Goal: Navigation & Orientation: Find specific page/section

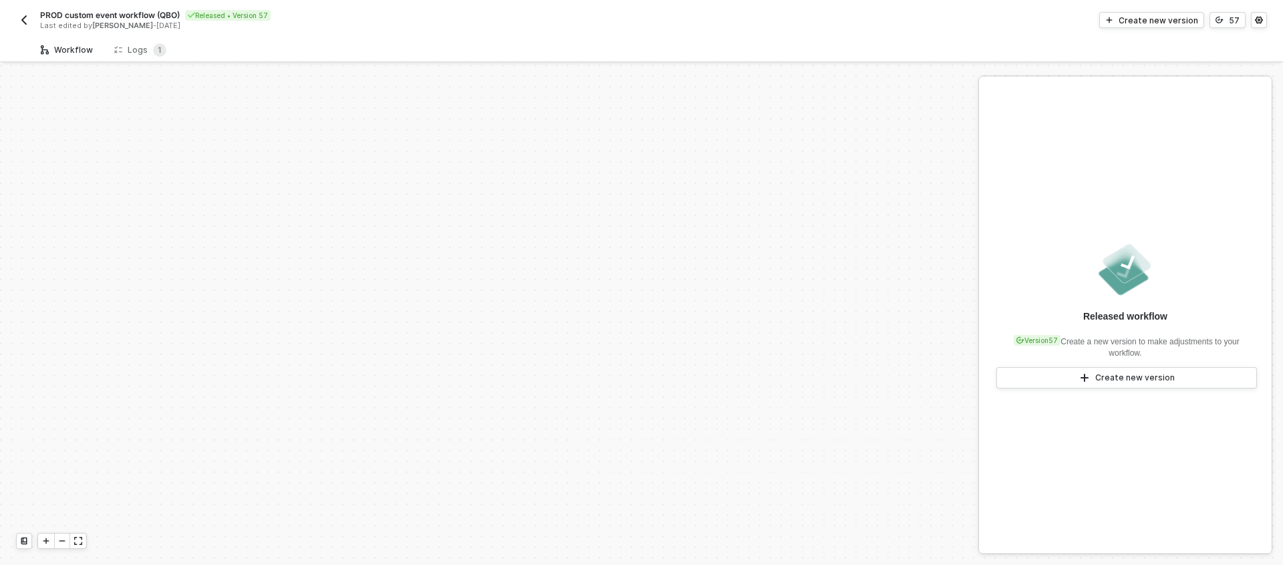
scroll to position [475, 0]
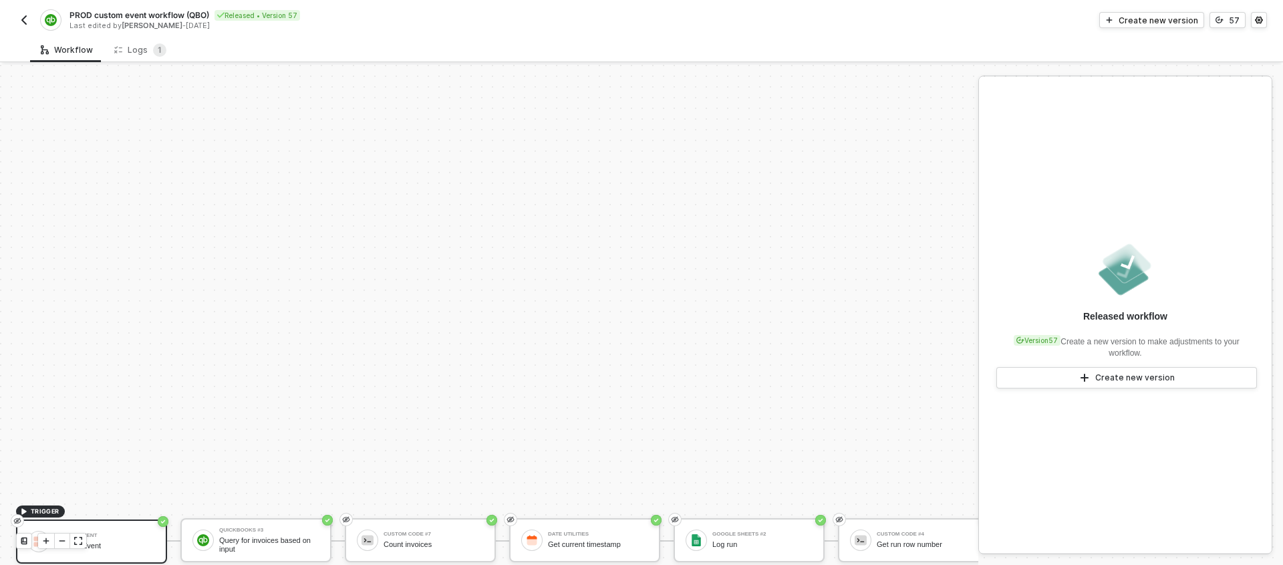
click at [29, 18] on button "button" at bounding box center [24, 20] width 16 height 16
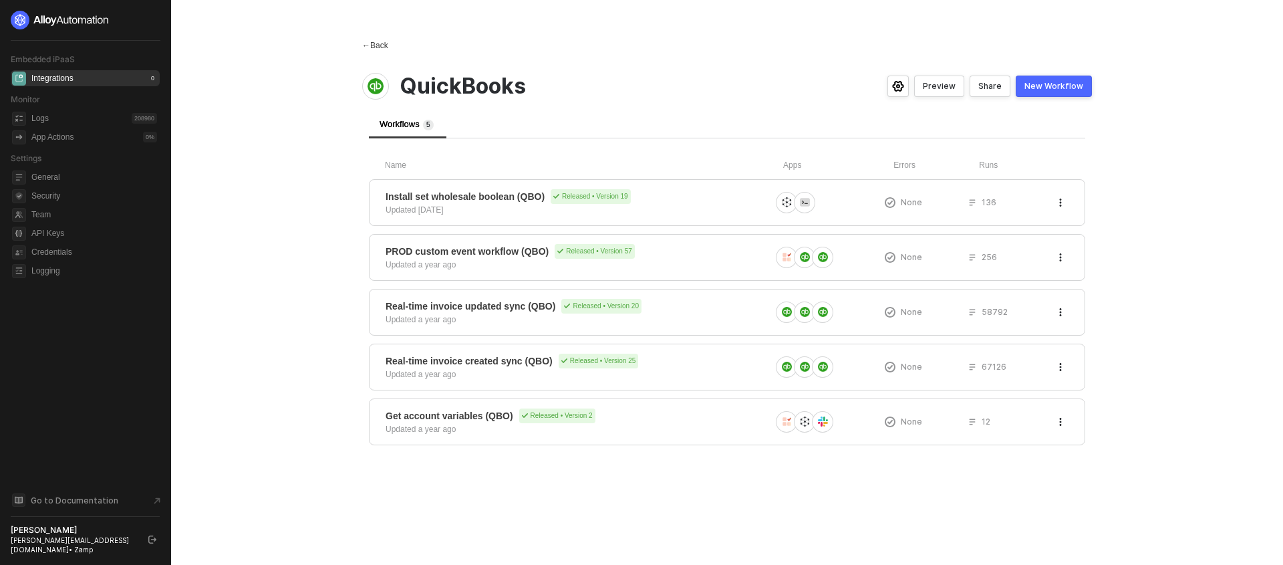
click at [366, 46] on span "←" at bounding box center [366, 45] width 8 height 9
